Goal: Find specific fact: Find specific fact

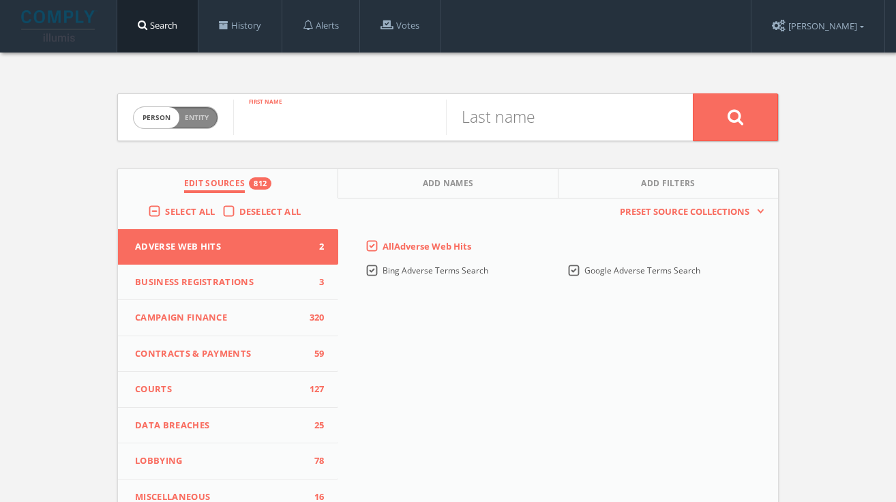
click at [266, 133] on input "text" at bounding box center [339, 117] width 213 height 35
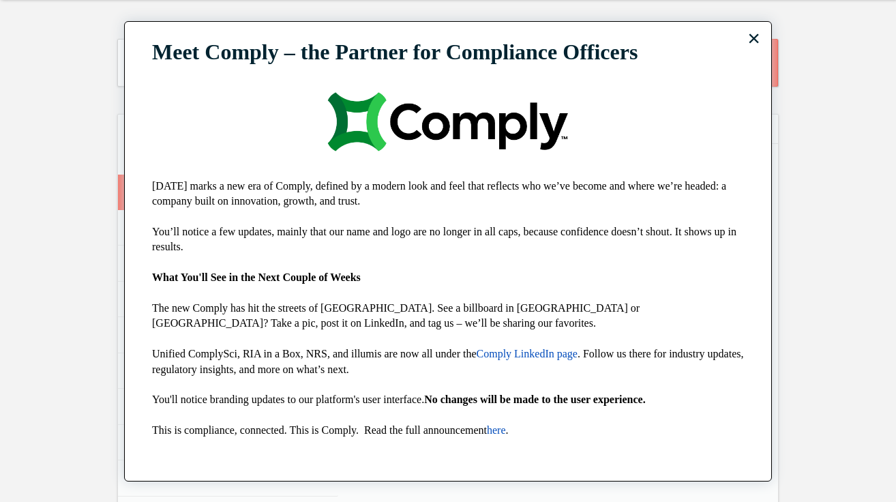
scroll to position [51, 0]
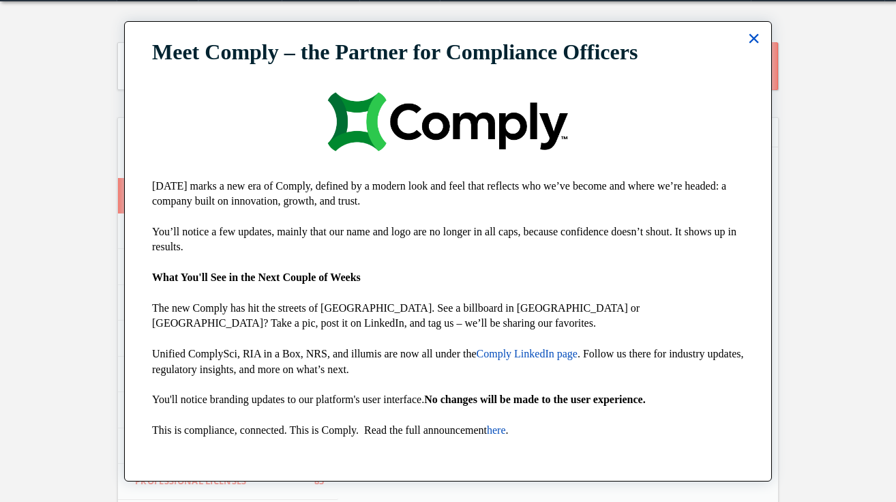
click at [754, 35] on button "×" at bounding box center [753, 38] width 13 height 22
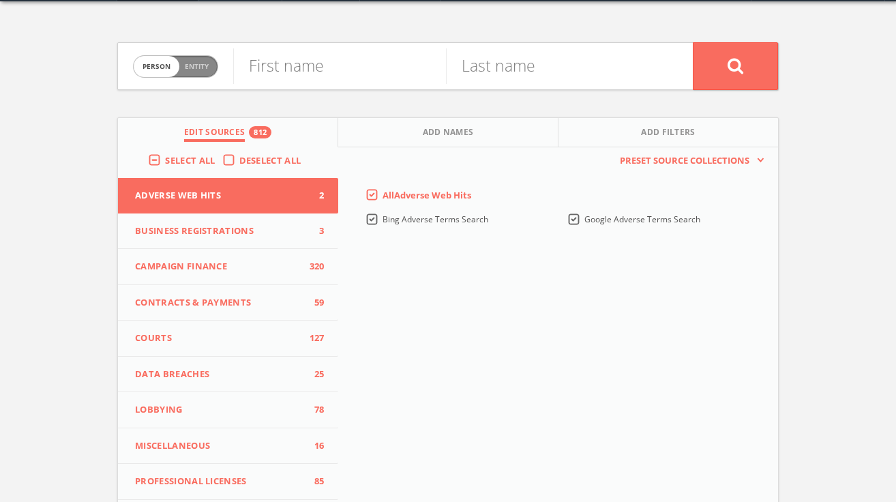
click at [336, 33] on div "Person Entity person First name Last name Edit Sources 812 Add Names Add Filter…" at bounding box center [448, 350] width 682 height 698
click at [318, 68] on input "text" at bounding box center [339, 65] width 213 height 35
type input "mc"
click at [477, 64] on input "text" at bounding box center [552, 65] width 213 height 35
paste input "Plaschke"
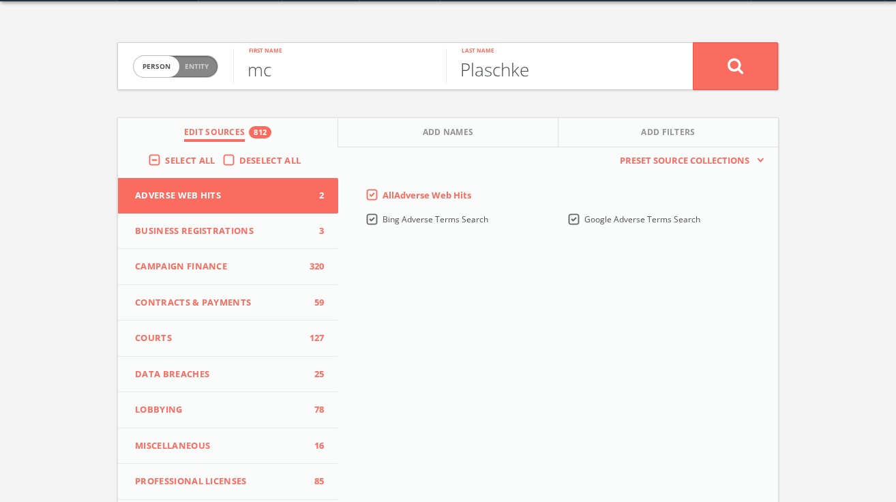
type input "Plaschke"
click at [693, 42] on button at bounding box center [735, 66] width 85 height 48
